Goal: Information Seeking & Learning: Learn about a topic

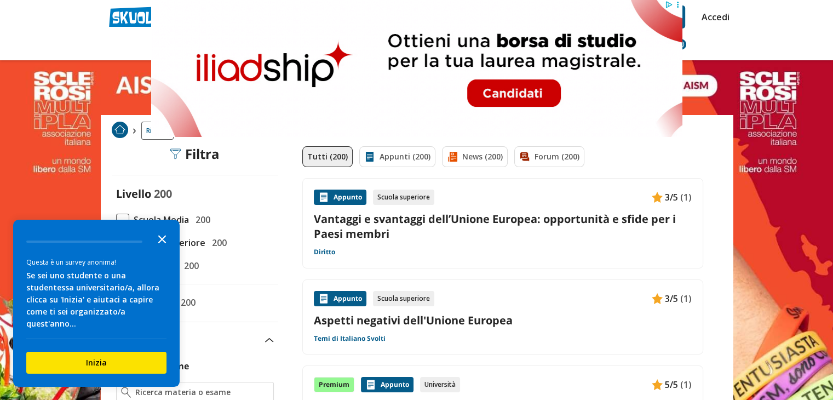
click at [163, 249] on icon "Close the survey" at bounding box center [162, 238] width 22 height 22
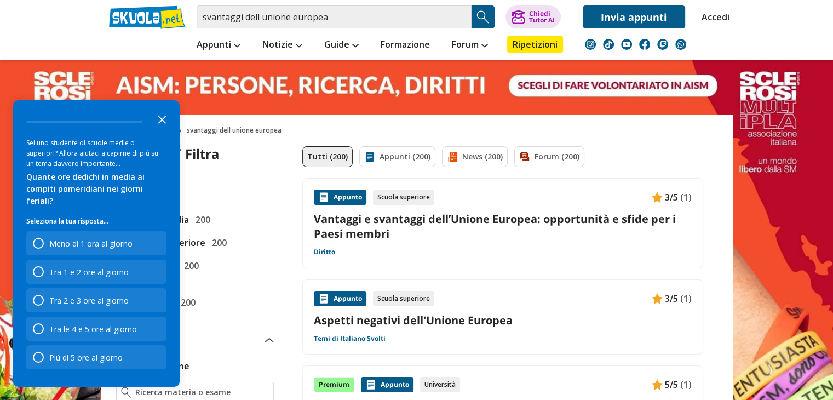
click at [162, 128] on icon "Close the survey" at bounding box center [162, 119] width 22 height 22
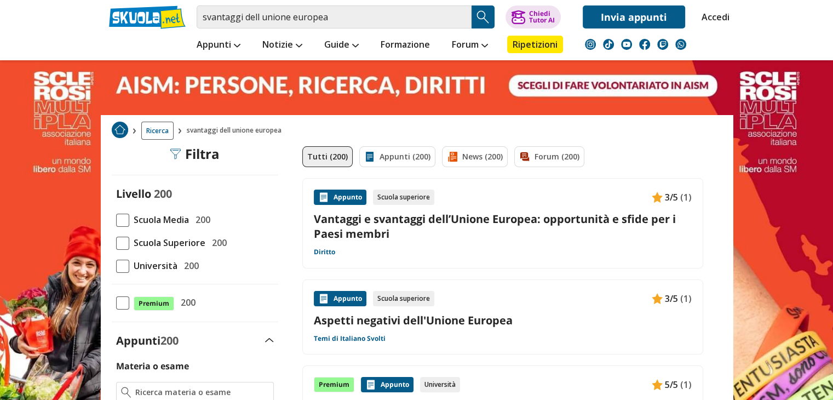
click at [127, 224] on span at bounding box center [122, 220] width 13 height 13
click at [116, 220] on input "Scuola Media 200" at bounding box center [116, 220] width 0 height 0
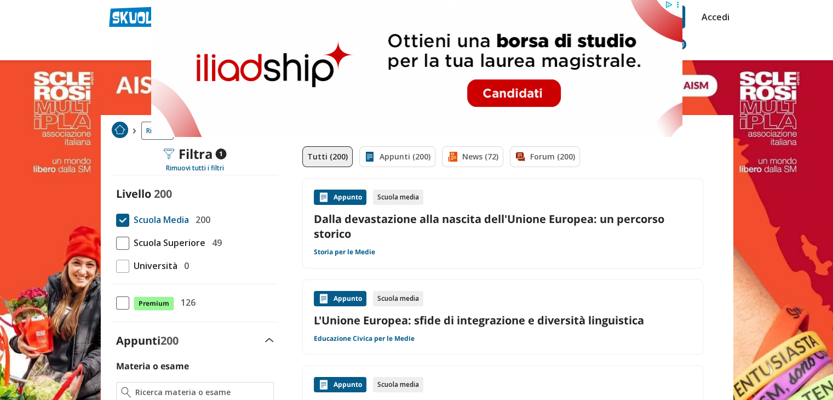
click at [768, 38] on header "svantaggi dell unione europea Trova un tutor esperto su questo argomento Chiedi…" at bounding box center [416, 30] width 833 height 60
click at [770, 40] on header "svantaggi dell unione europea Trova un tutor esperto su questo argomento Chiedi…" at bounding box center [416, 30] width 833 height 60
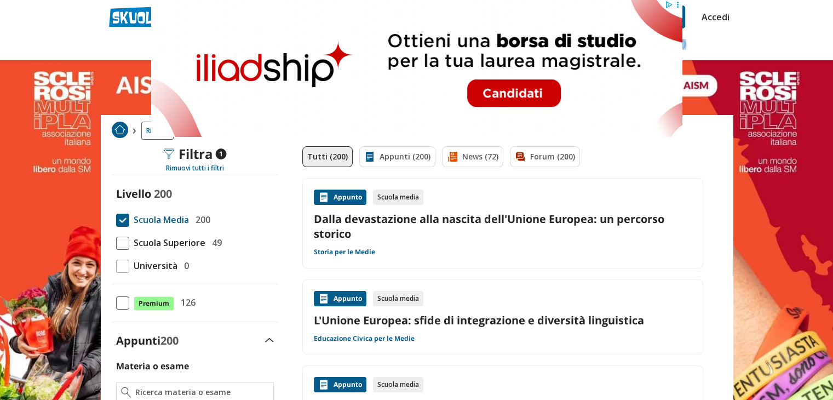
click at [770, 40] on header "svantaggi dell unione europea Trova un tutor esperto su questo argomento Chiedi…" at bounding box center [416, 30] width 833 height 60
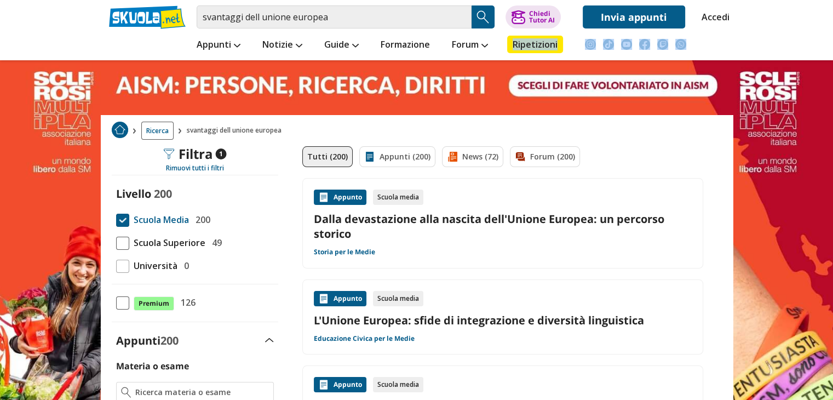
drag, startPoint x: 770, startPoint y: 40, endPoint x: 786, endPoint y: 55, distance: 22.5
click at [786, 55] on header "svantaggi dell unione europea Trova un tutor esperto su questo argomento Chiedi…" at bounding box center [416, 30] width 833 height 60
